Goal: Task Accomplishment & Management: Manage account settings

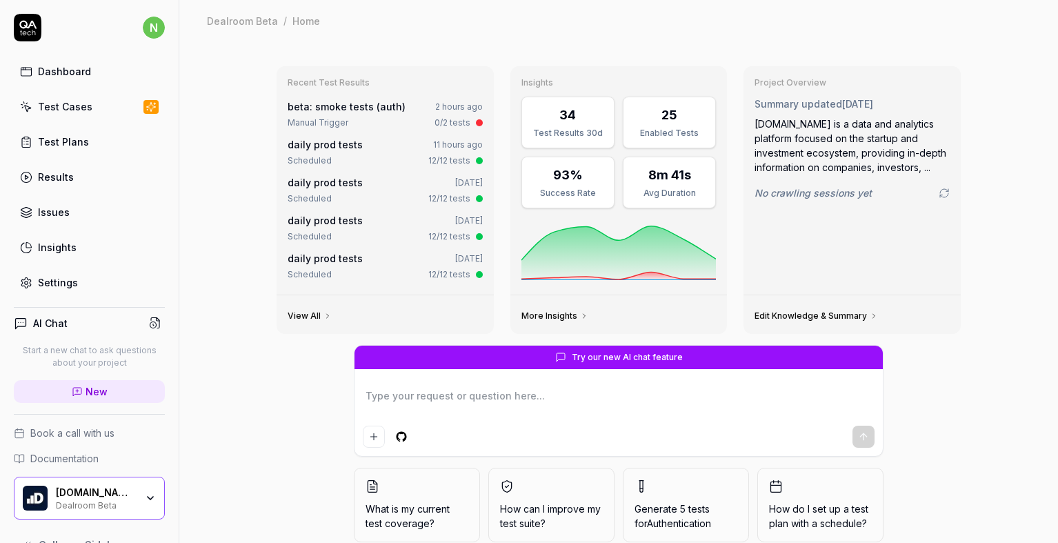
type textarea "*"
click at [68, 285] on div "Settings" at bounding box center [58, 282] width 40 height 14
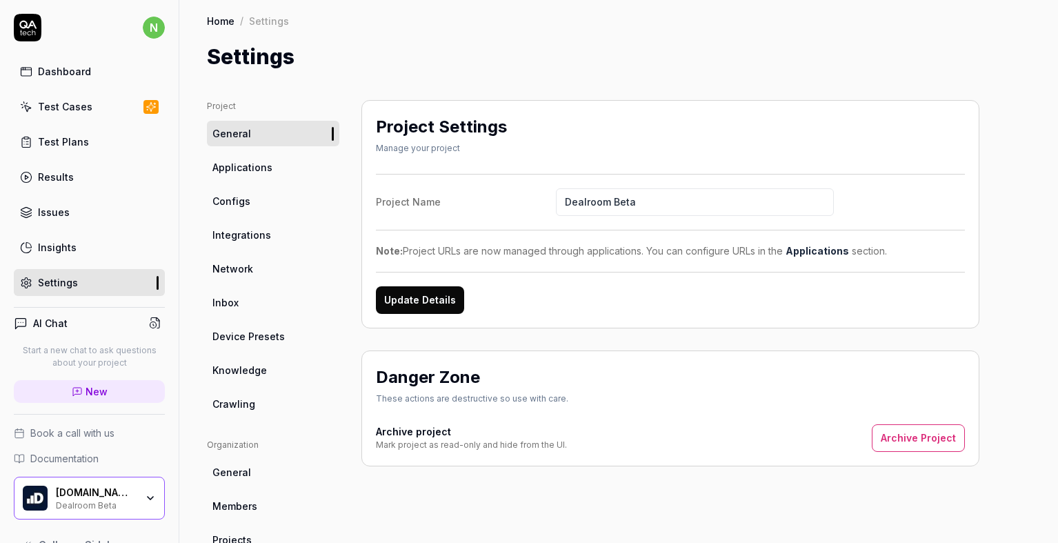
click at [239, 195] on span "Configs" at bounding box center [231, 201] width 38 height 14
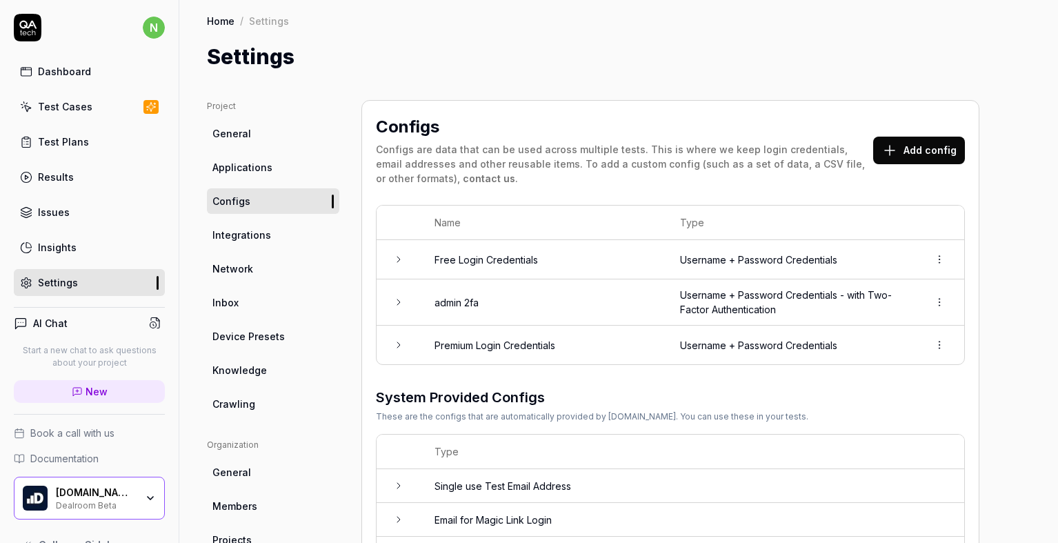
click at [398, 301] on icon at bounding box center [398, 301] width 11 height 11
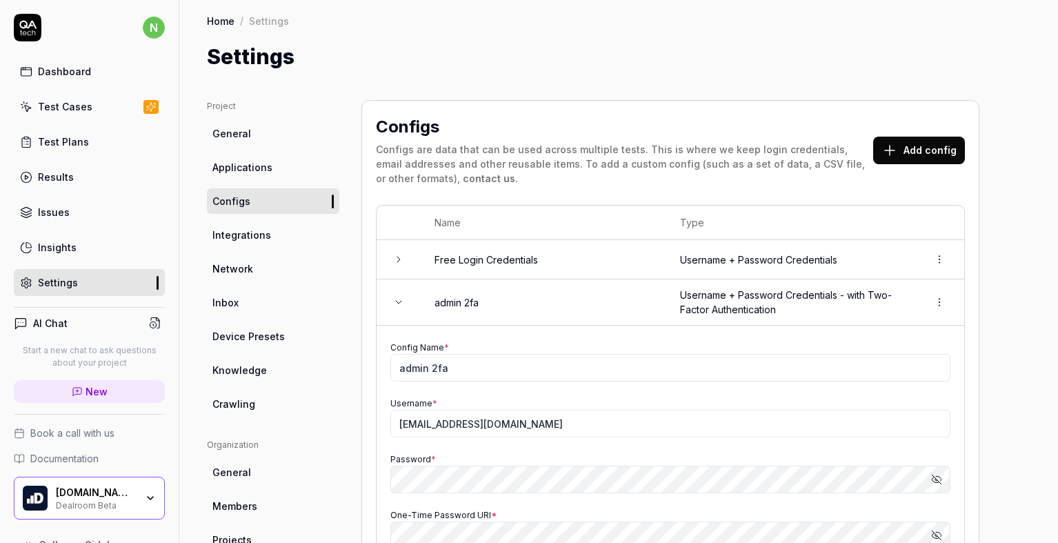
type input "581153"
